Goal: Task Accomplishment & Management: Manage account settings

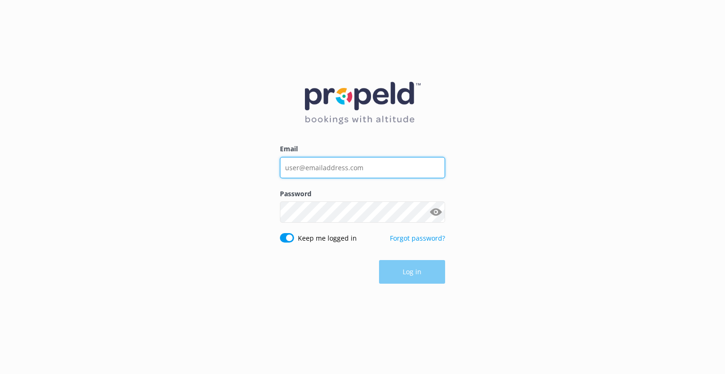
click at [380, 168] on input "Email" at bounding box center [362, 167] width 165 height 21
type input "[EMAIL_ADDRESS][DOMAIN_NAME]"
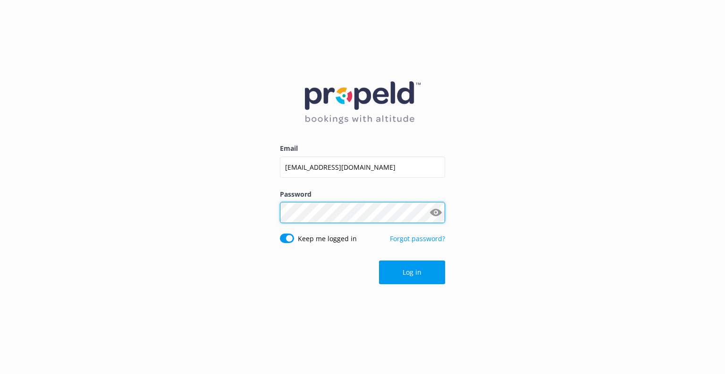
click button "Log in" at bounding box center [412, 272] width 66 height 24
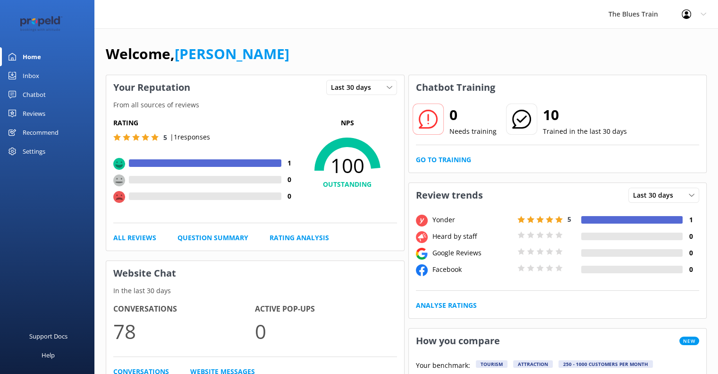
click at [41, 83] on link "Inbox" at bounding box center [47, 75] width 94 height 19
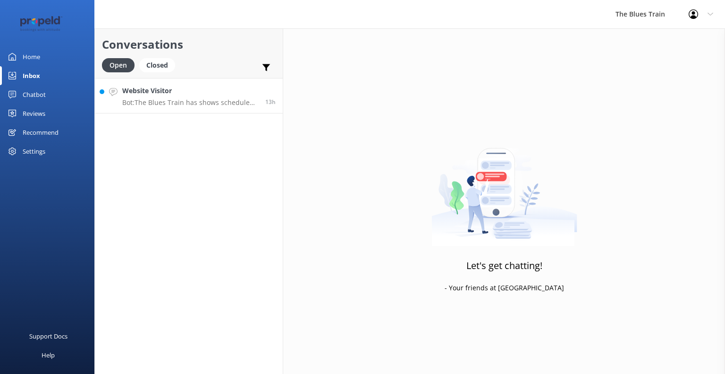
click at [153, 102] on p "Bot: The Blues Train has shows scheduled on the following dates: - [DATE]: Satu…" at bounding box center [190, 102] width 136 height 9
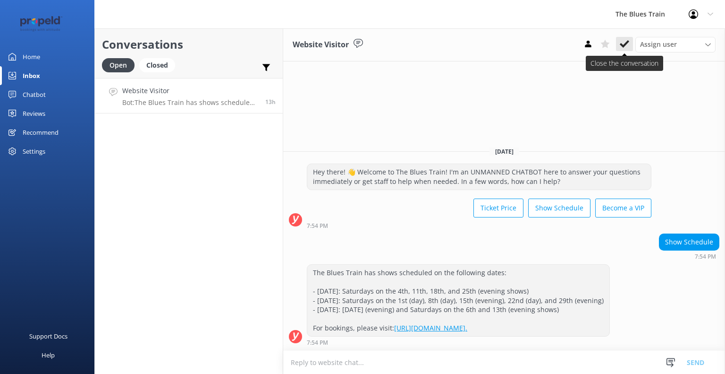
click at [626, 42] on icon at bounding box center [624, 43] width 9 height 9
